Goal: Book appointment/travel/reservation

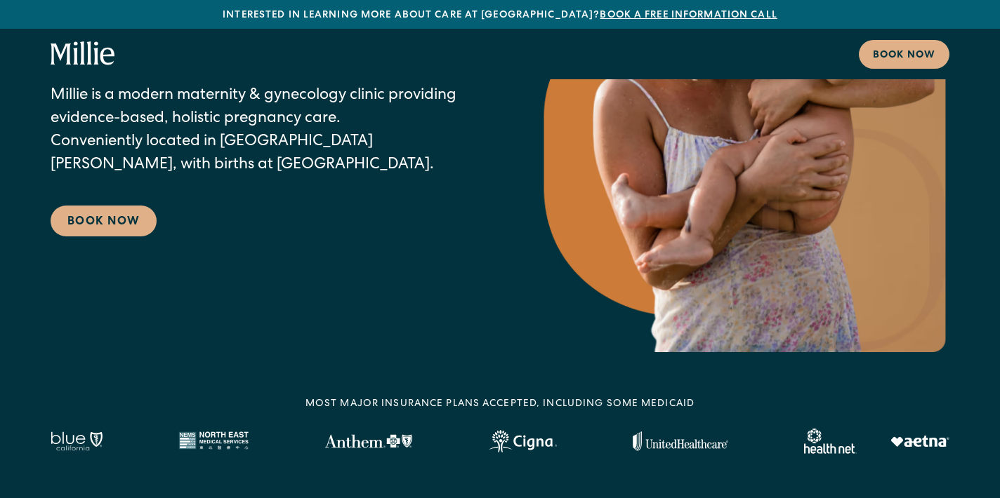
scroll to position [212, 0]
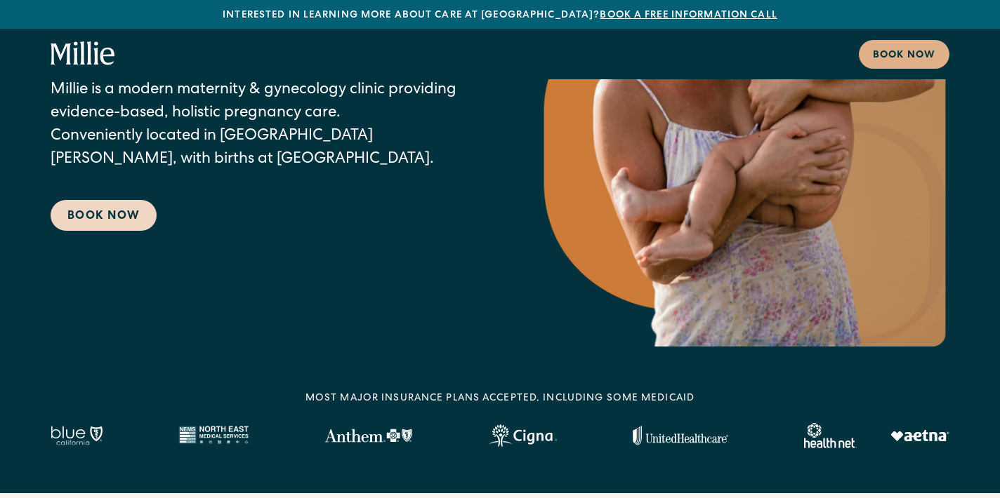
click at [123, 211] on link "Book Now" at bounding box center [104, 215] width 106 height 31
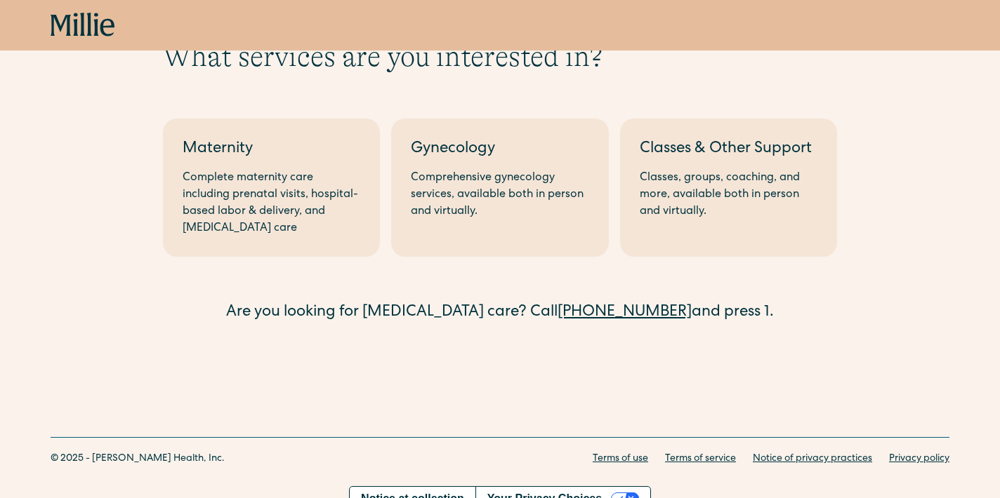
scroll to position [91, 0]
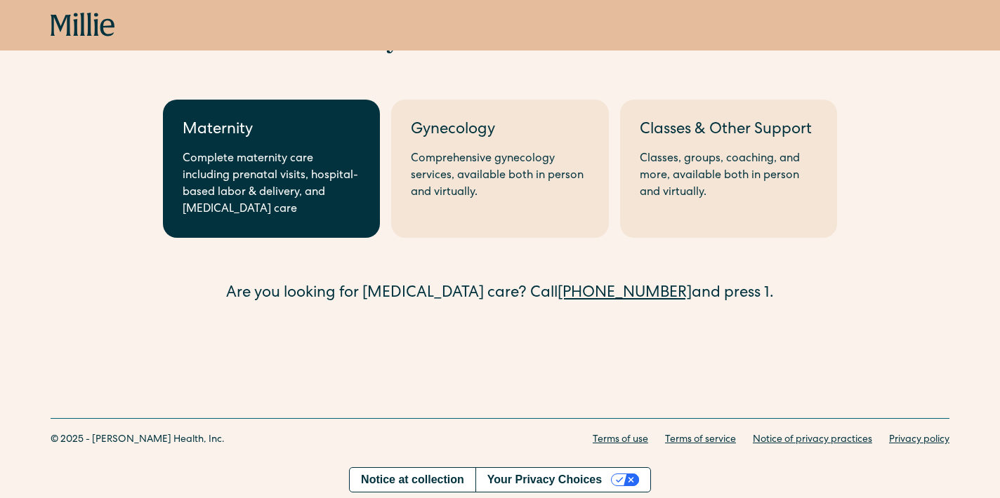
click at [306, 145] on link "Maternity Complete maternity care including prenatal visits, hospital-based lab…" at bounding box center [271, 169] width 217 height 138
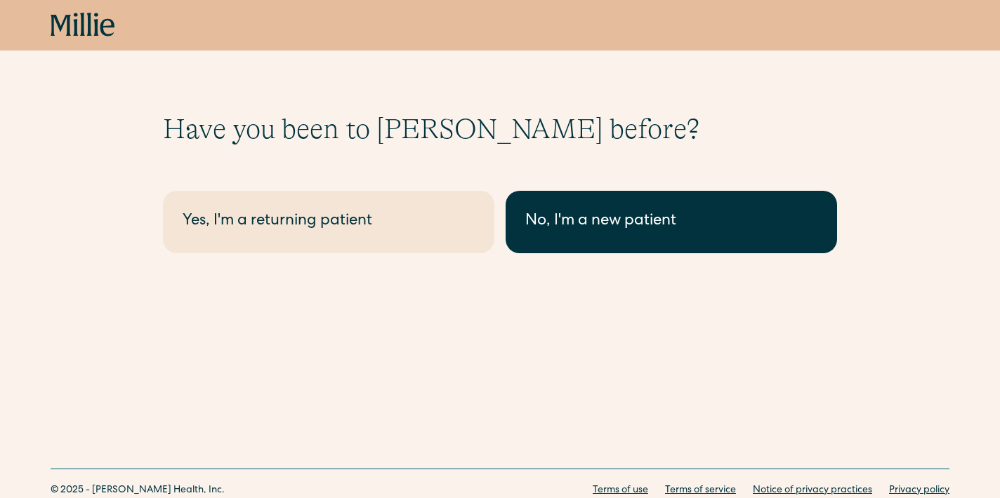
click at [572, 212] on div "No, I'm a new patient" at bounding box center [671, 222] width 292 height 23
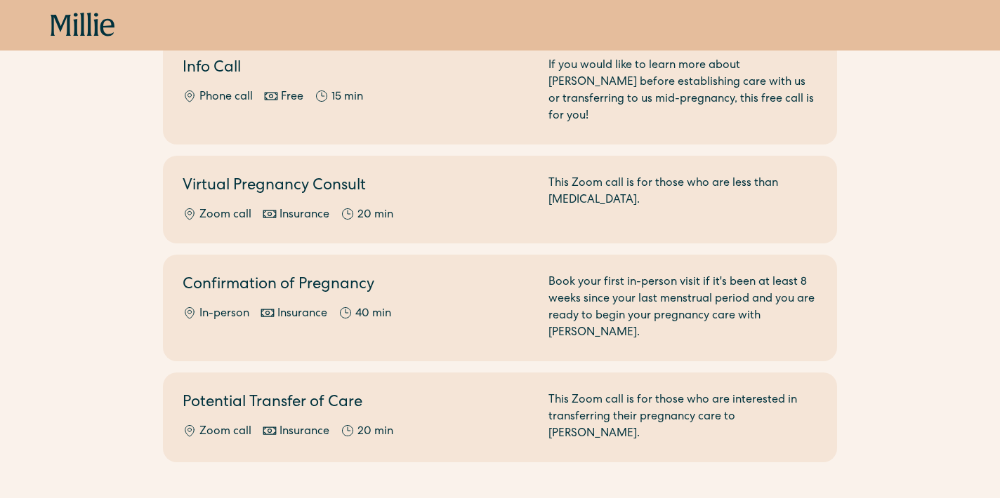
scroll to position [62, 0]
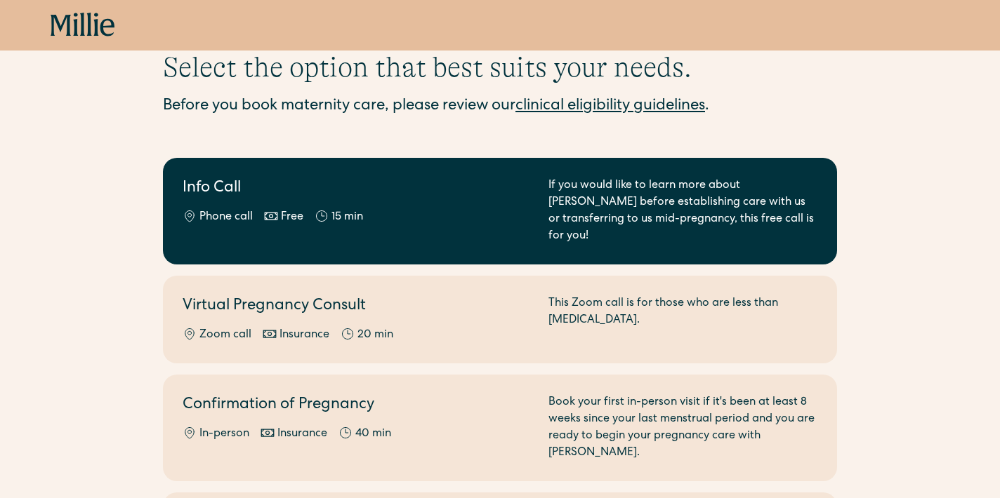
click at [679, 207] on div "If you would like to learn more about Millie before establishing care with us o…" at bounding box center [682, 211] width 269 height 67
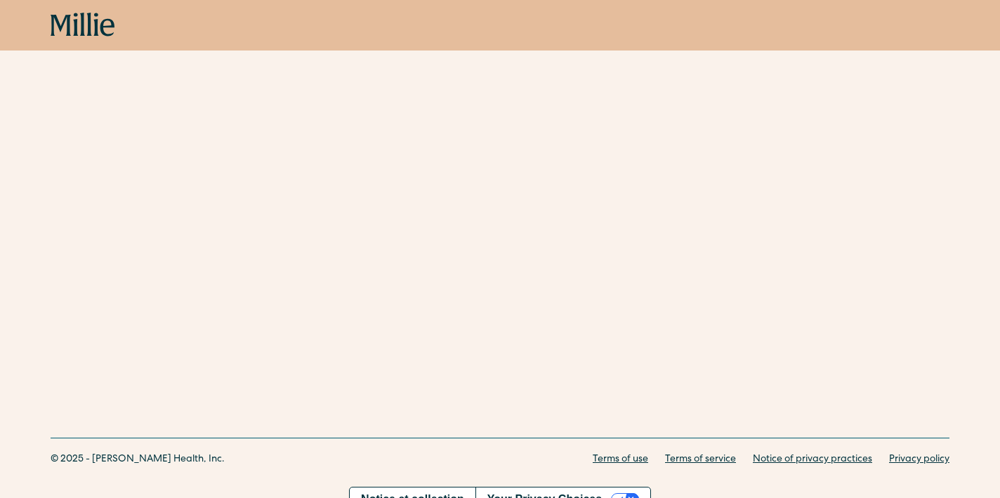
scroll to position [635, 0]
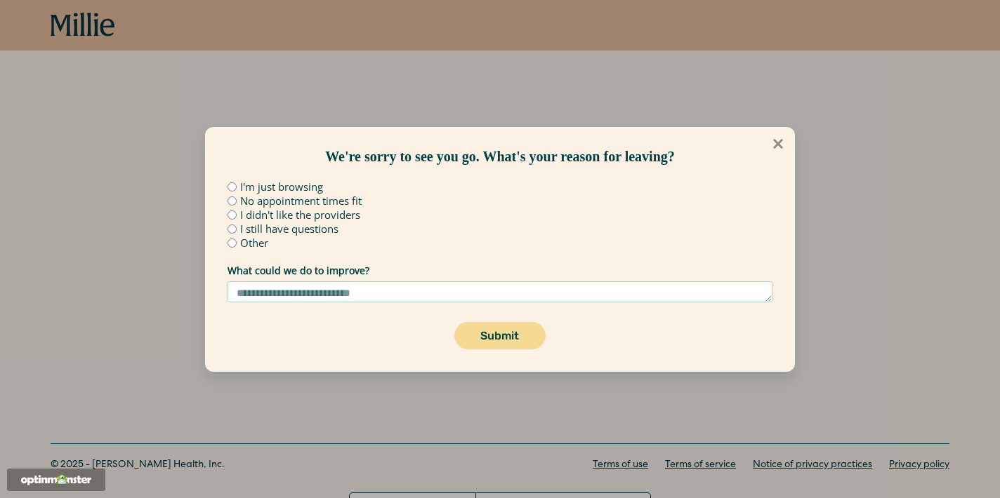
click at [767, 143] on button at bounding box center [778, 144] width 32 height 32
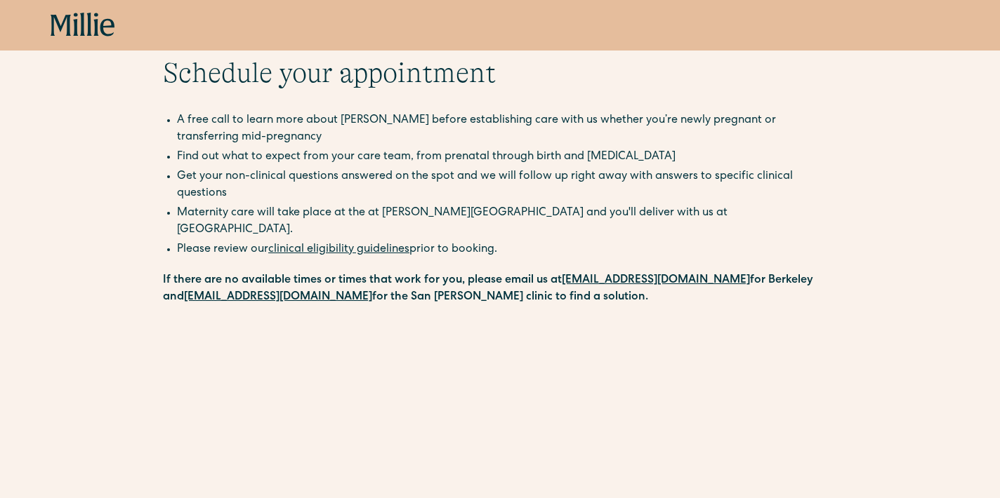
scroll to position [0, 0]
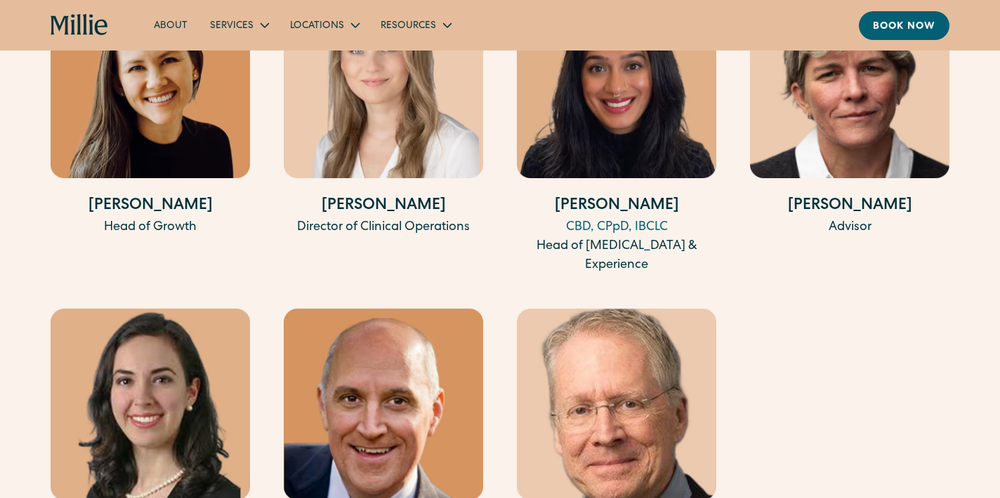
scroll to position [3058, 0]
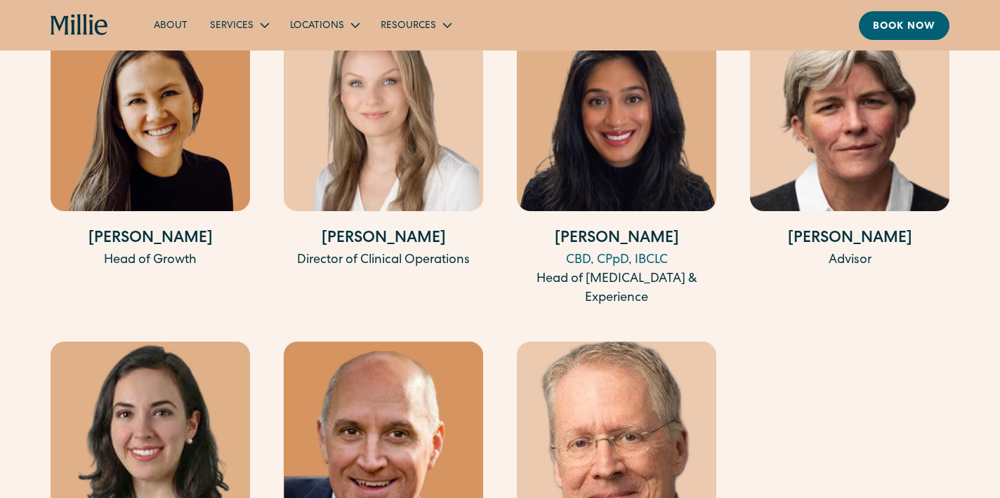
click at [651, 117] on img at bounding box center [616, 115] width 199 height 191
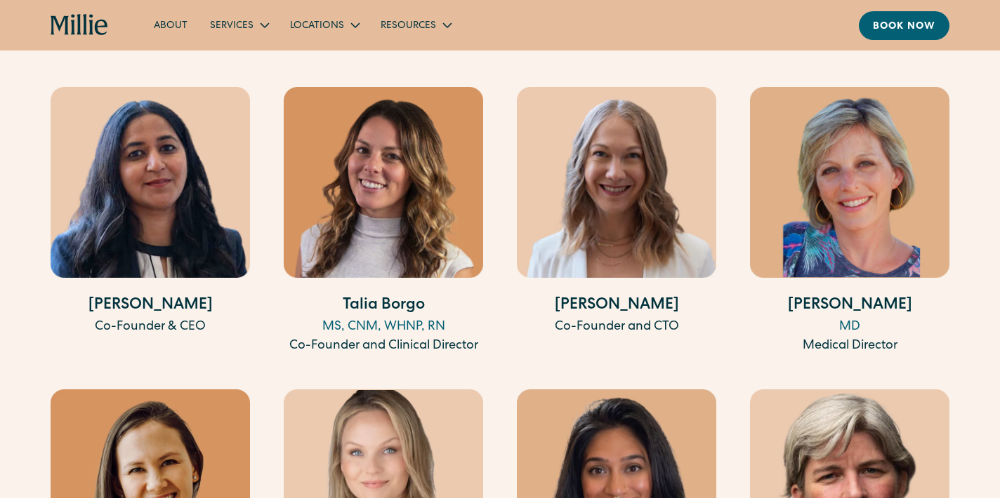
scroll to position [2547, 0]
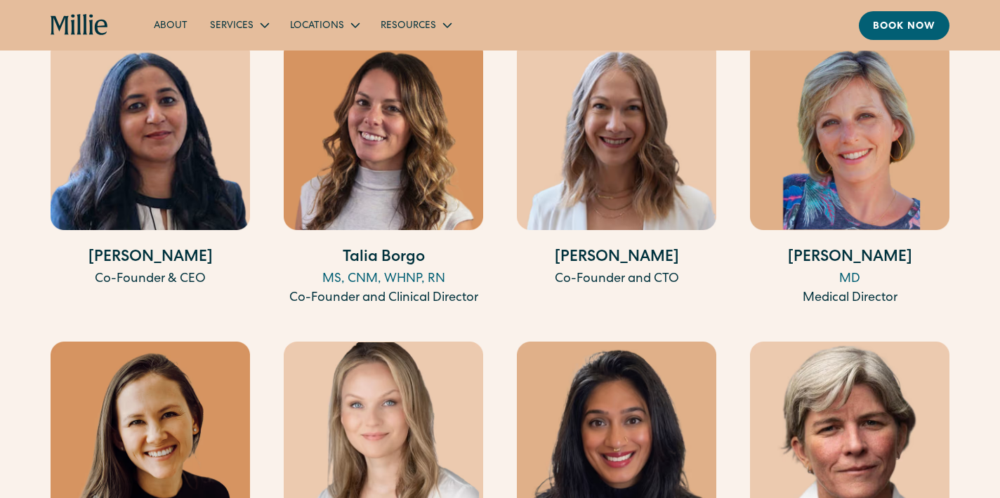
scroll to position [2686, 0]
